Goal: Task Accomplishment & Management: Complete application form

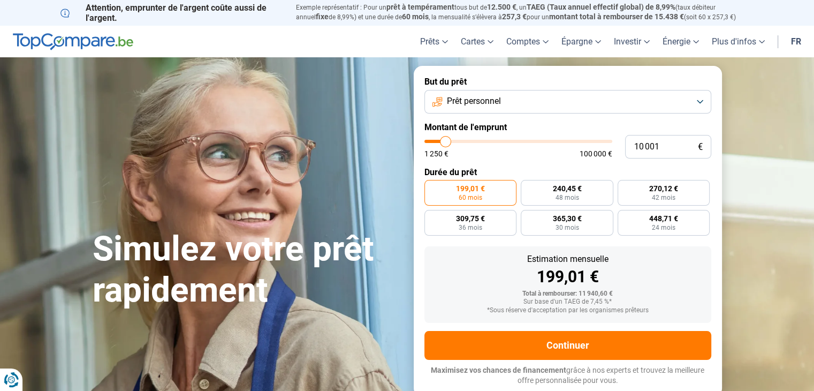
click at [699, 99] on button "Prêt personnel" at bounding box center [567, 102] width 287 height 24
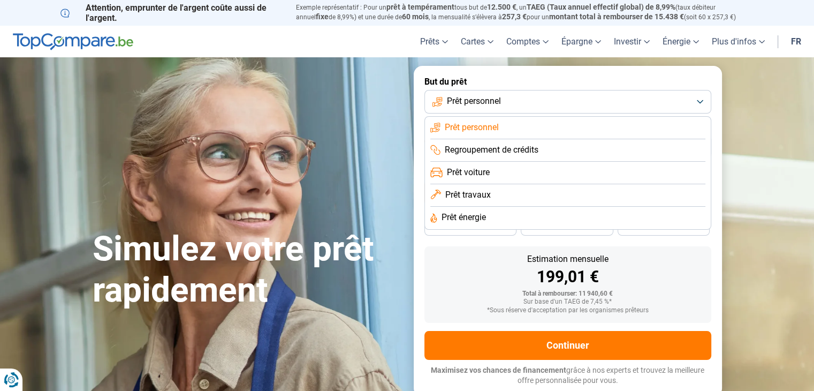
click at [476, 127] on span "Prêt personnel" at bounding box center [472, 127] width 54 height 12
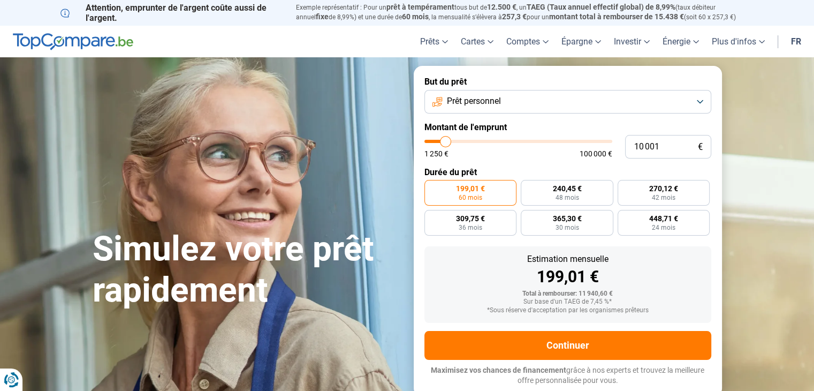
type input "60 250"
type input "60250"
click at [535, 140] on input "range" at bounding box center [518, 141] width 188 height 3
radio input "false"
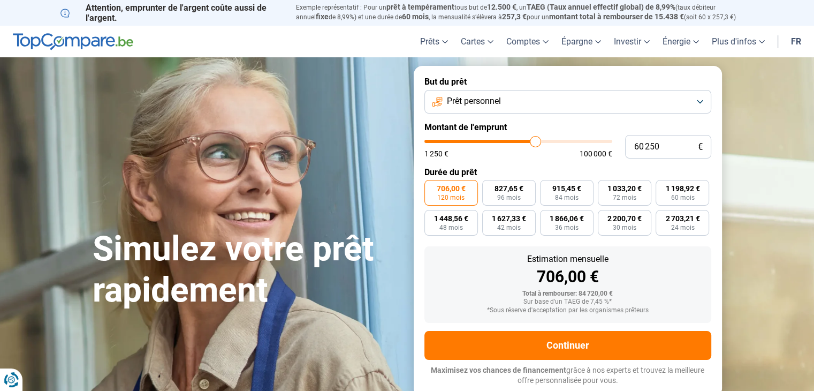
type input "68 750"
type input "68750"
click at [550, 141] on input "range" at bounding box center [518, 141] width 188 height 3
type input "59 500"
type input "59500"
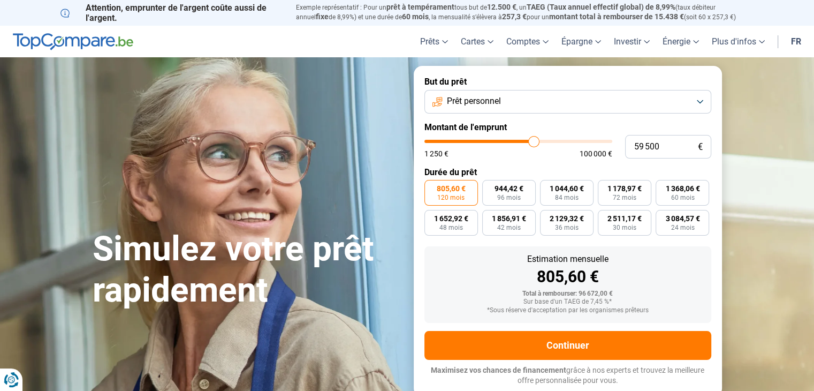
click at [534, 141] on input "range" at bounding box center [518, 141] width 188 height 3
type input "51 250"
type input "51250"
click at [519, 140] on input "range" at bounding box center [518, 141] width 188 height 3
type input "42 000"
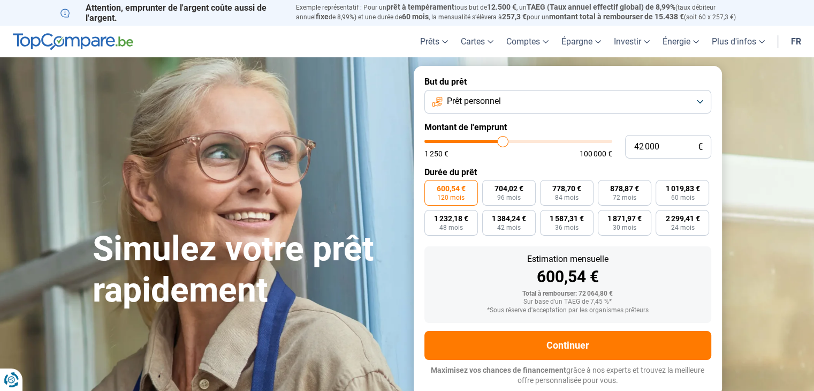
type input "42000"
click at [503, 140] on input "range" at bounding box center [518, 141] width 188 height 3
type input "21 750"
type input "21750"
click at [466, 141] on input "range" at bounding box center [518, 141] width 188 height 3
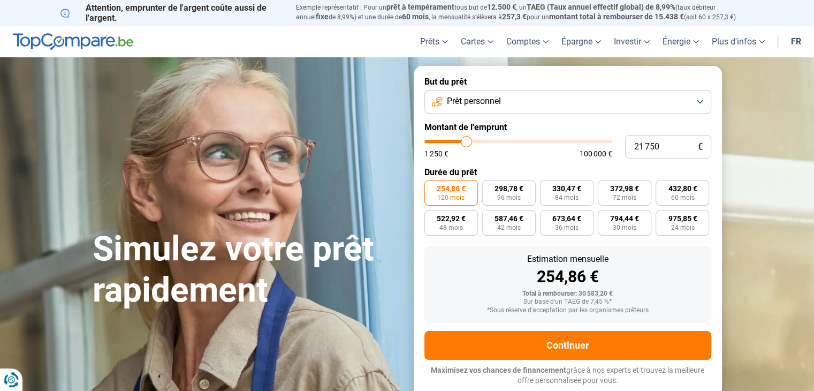
type input "18 000"
type input "18000"
click at [460, 141] on input "range" at bounding box center [518, 141] width 188 height 3
radio input "true"
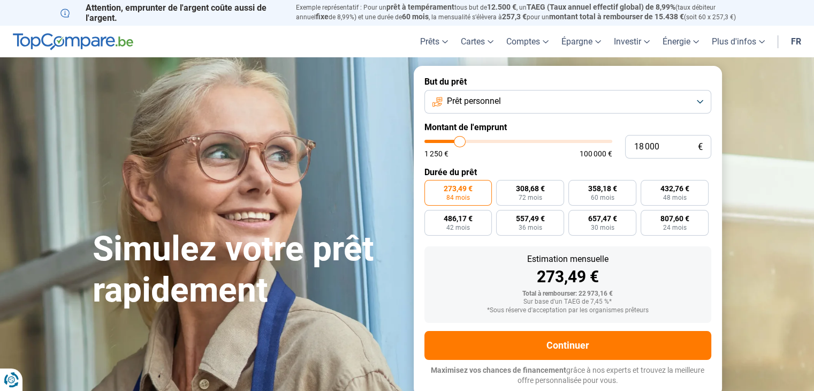
click at [465, 142] on input "range" at bounding box center [518, 141] width 188 height 3
type input "22 000"
type input "22000"
click at [467, 140] on input "range" at bounding box center [518, 141] width 188 height 3
radio input "false"
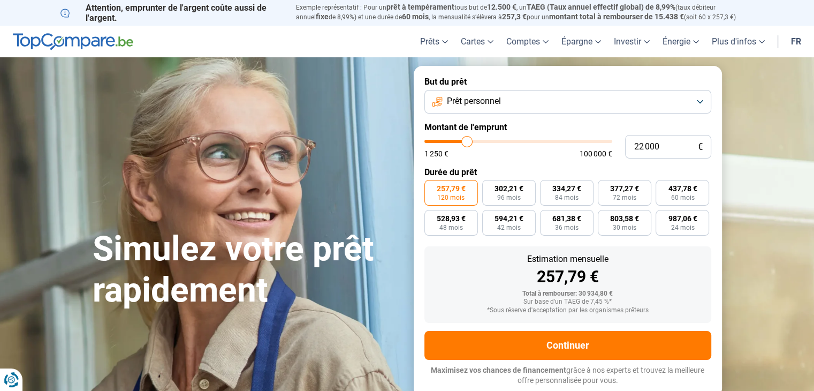
click at [463, 140] on input "range" at bounding box center [518, 141] width 188 height 3
click at [462, 140] on input "range" at bounding box center [518, 141] width 188 height 3
type input "18 500"
type input "18500"
click at [460, 140] on input "range" at bounding box center [518, 141] width 188 height 3
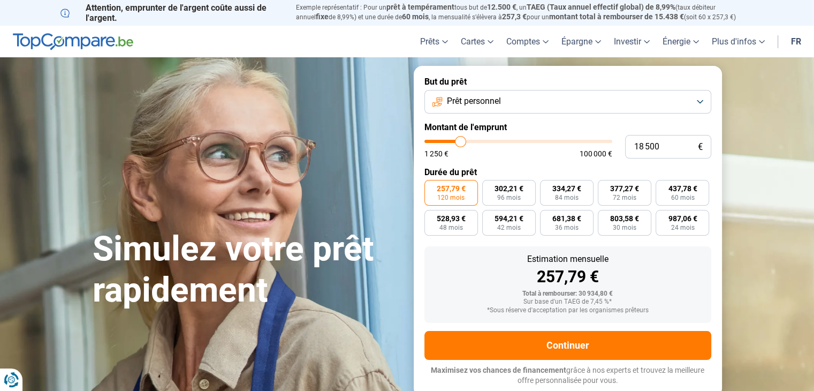
radio input "true"
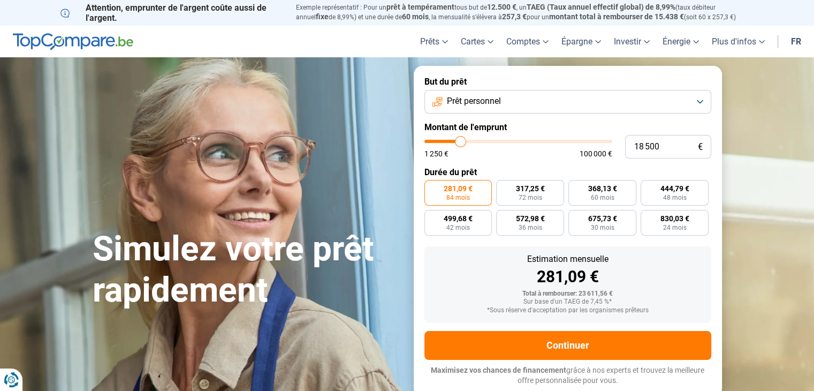
type input "18 750"
type input "18750"
type input "19 000"
type input "19000"
type input "19 250"
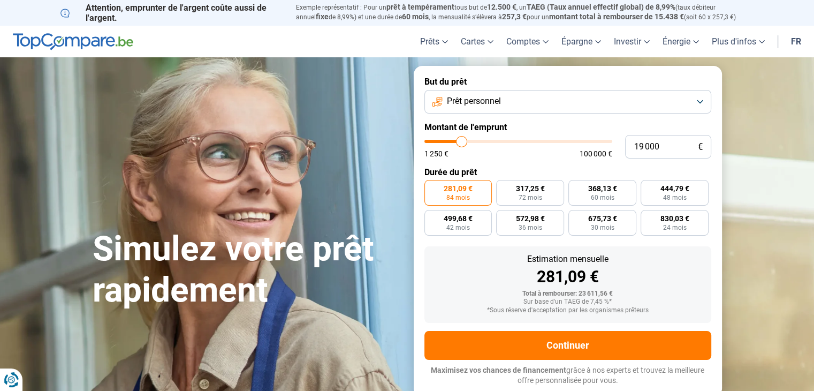
type input "19250"
type input "19 500"
type input "19500"
type input "19 750"
type input "19750"
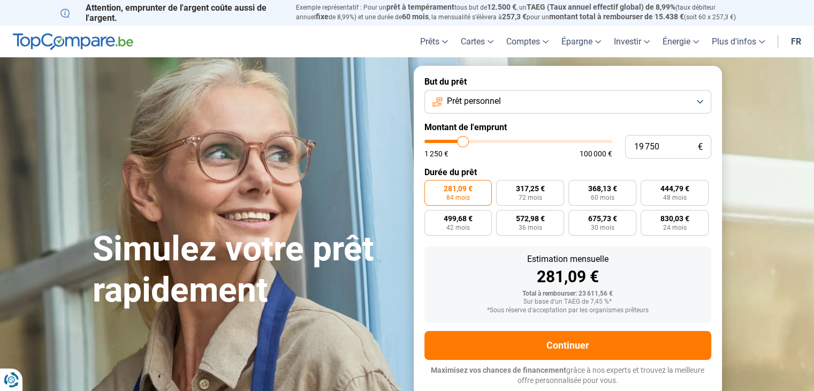
type input "20 000"
type input "20000"
click at [463, 140] on input "range" at bounding box center [518, 141] width 188 height 3
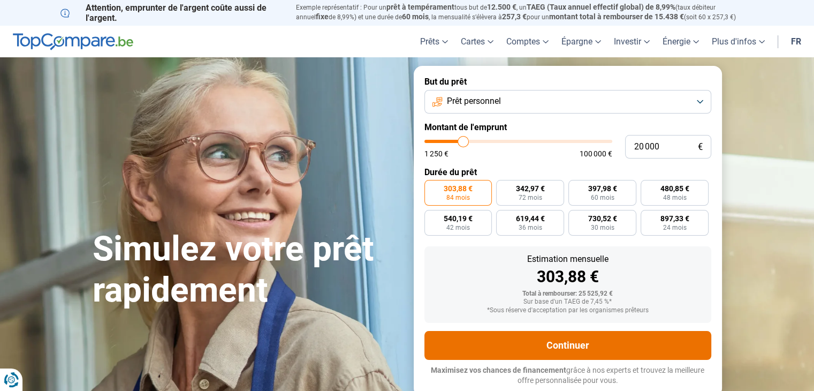
click at [569, 346] on button "Continuer" at bounding box center [567, 345] width 287 height 29
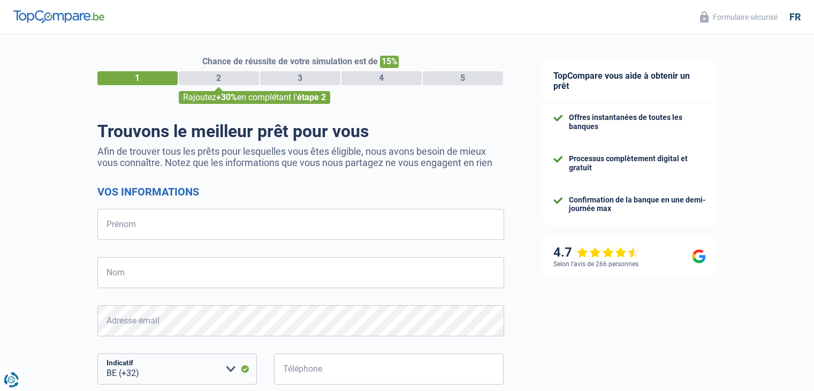
select select "32"
